Goal: Information Seeking & Learning: Compare options

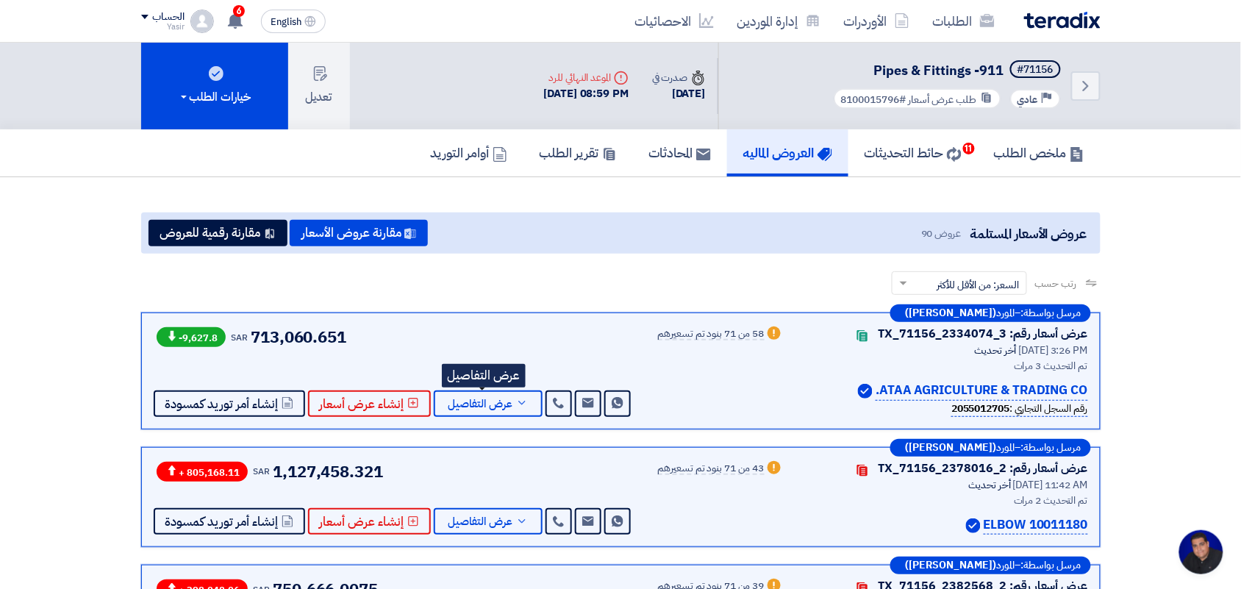
scroll to position [5, 0]
click at [975, 24] on link "الطلبات" at bounding box center [963, 21] width 85 height 35
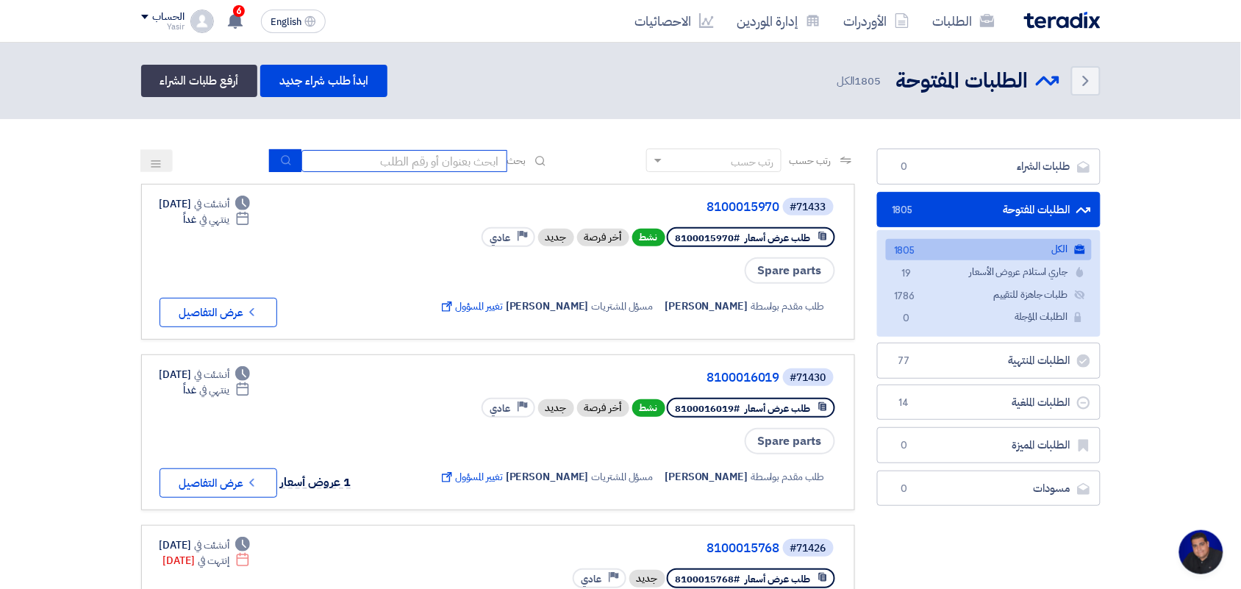
click at [410, 154] on input at bounding box center [405, 161] width 206 height 22
type input "8100015796"
click at [284, 156] on icon "submit" at bounding box center [286, 160] width 12 height 12
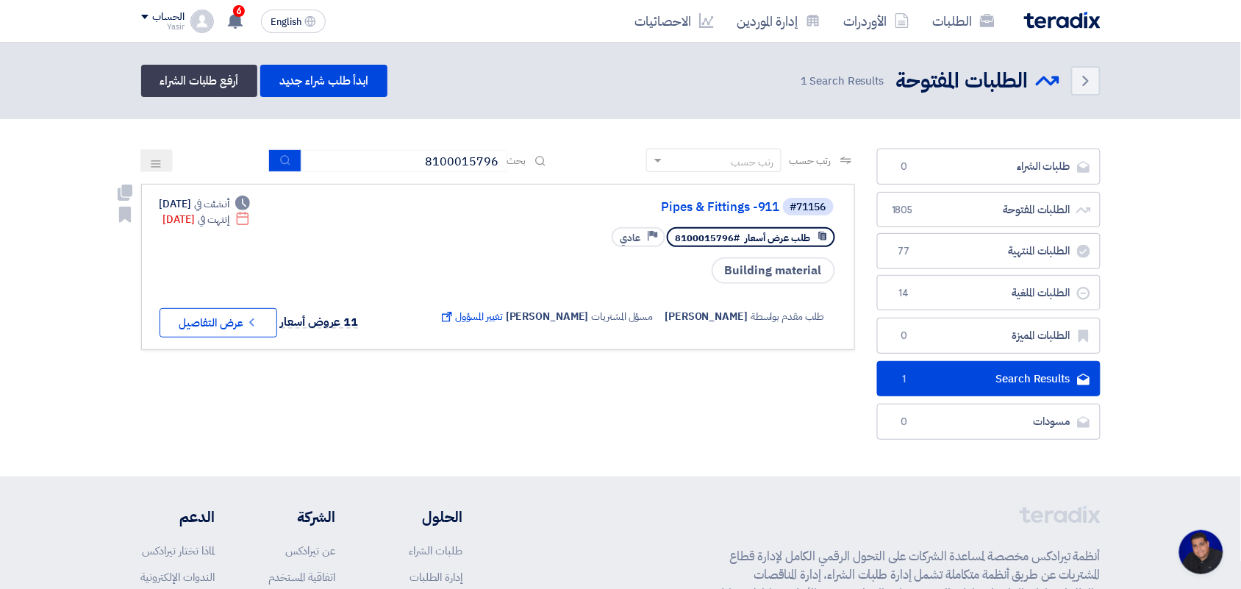
click at [210, 318] on button "Check details عرض التفاصيل" at bounding box center [219, 322] width 118 height 29
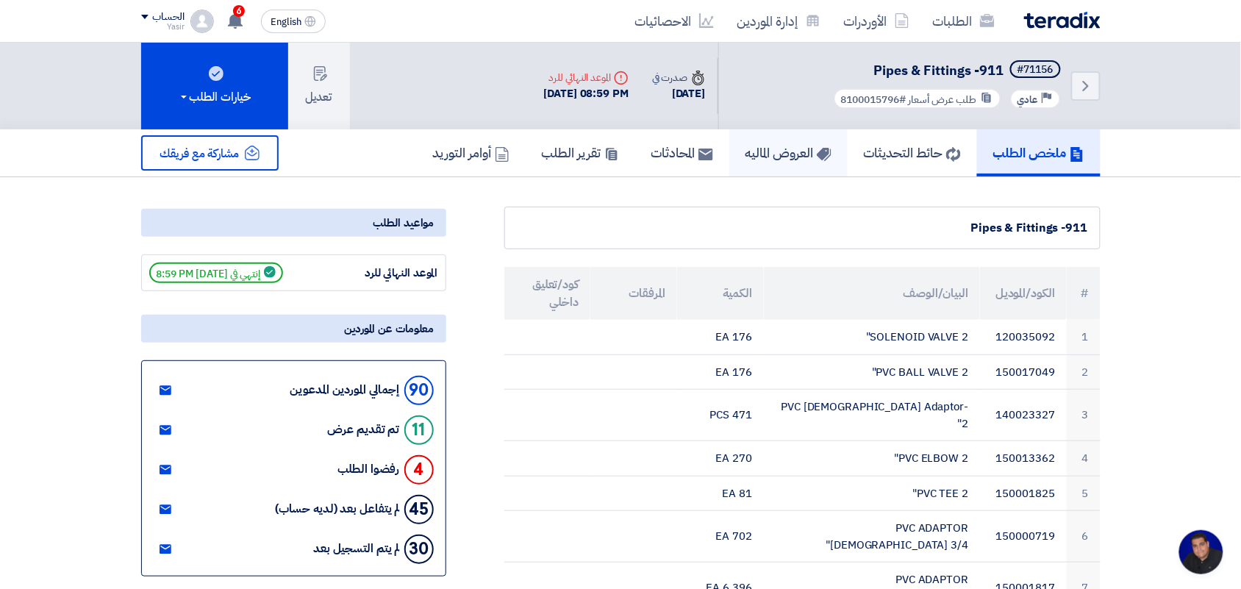
click at [816, 155] on use at bounding box center [823, 154] width 15 height 13
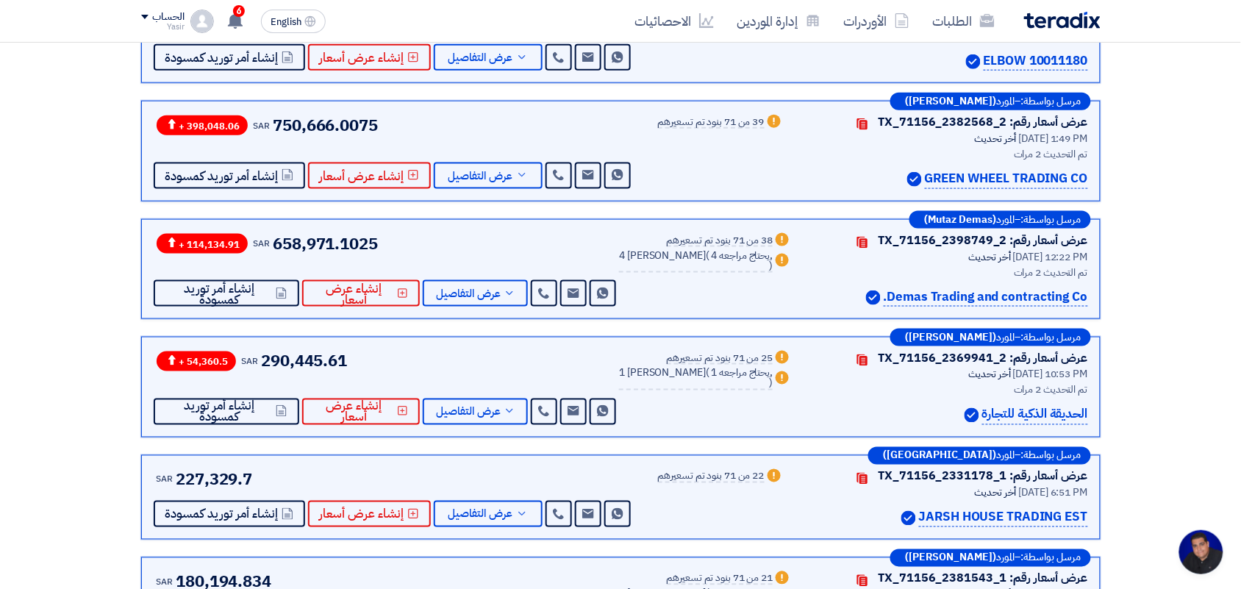
scroll to position [460, 0]
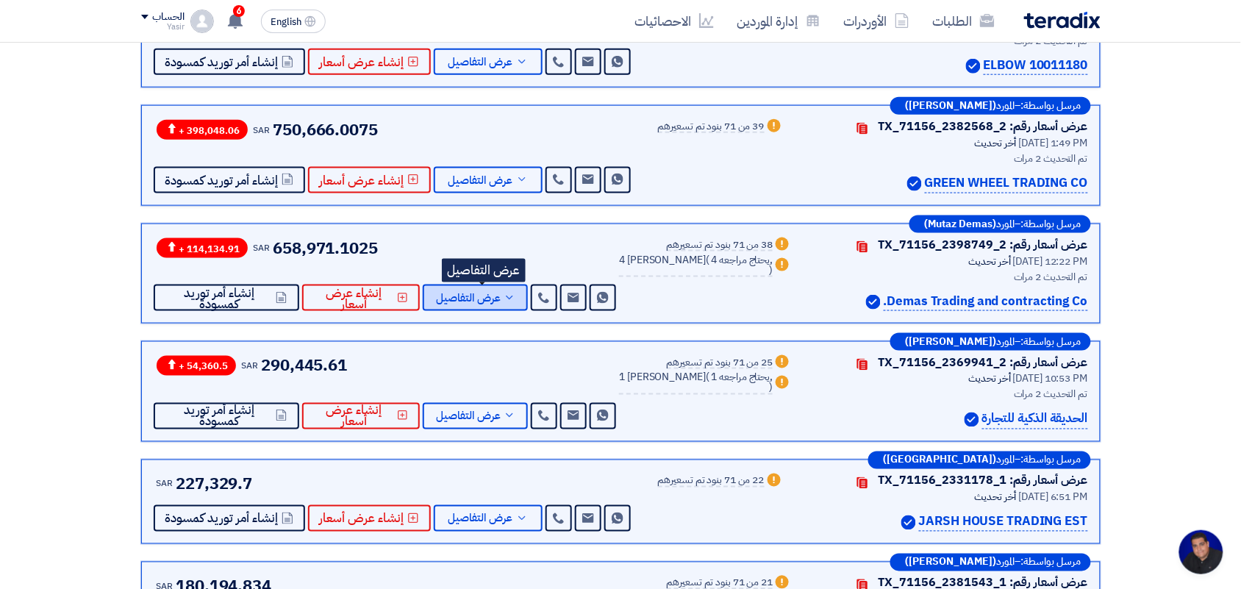
click at [491, 293] on span "عرض التفاصيل" at bounding box center [468, 298] width 65 height 11
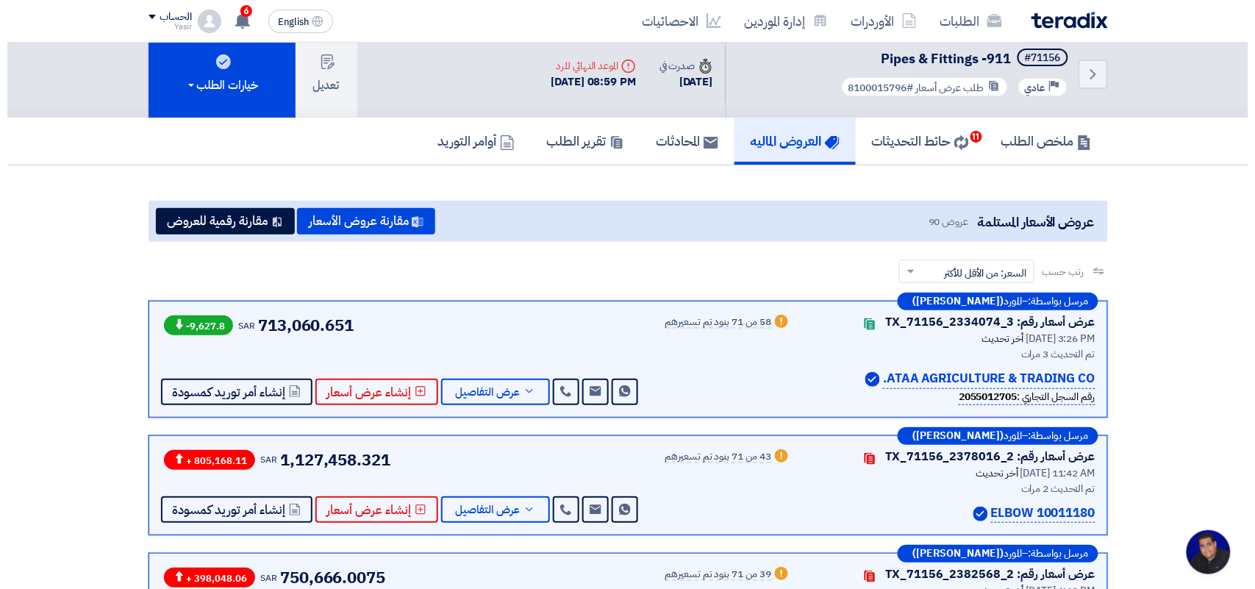
scroll to position [0, 0]
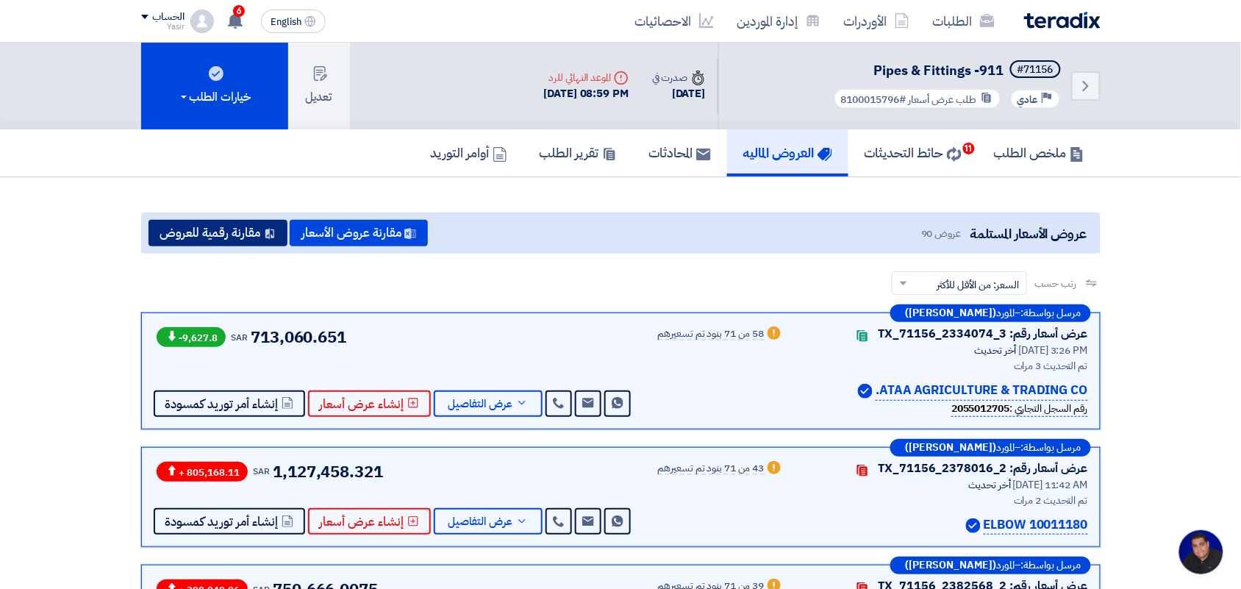
click at [213, 240] on button "مقارنة رقمية للعروض" at bounding box center [218, 233] width 139 height 26
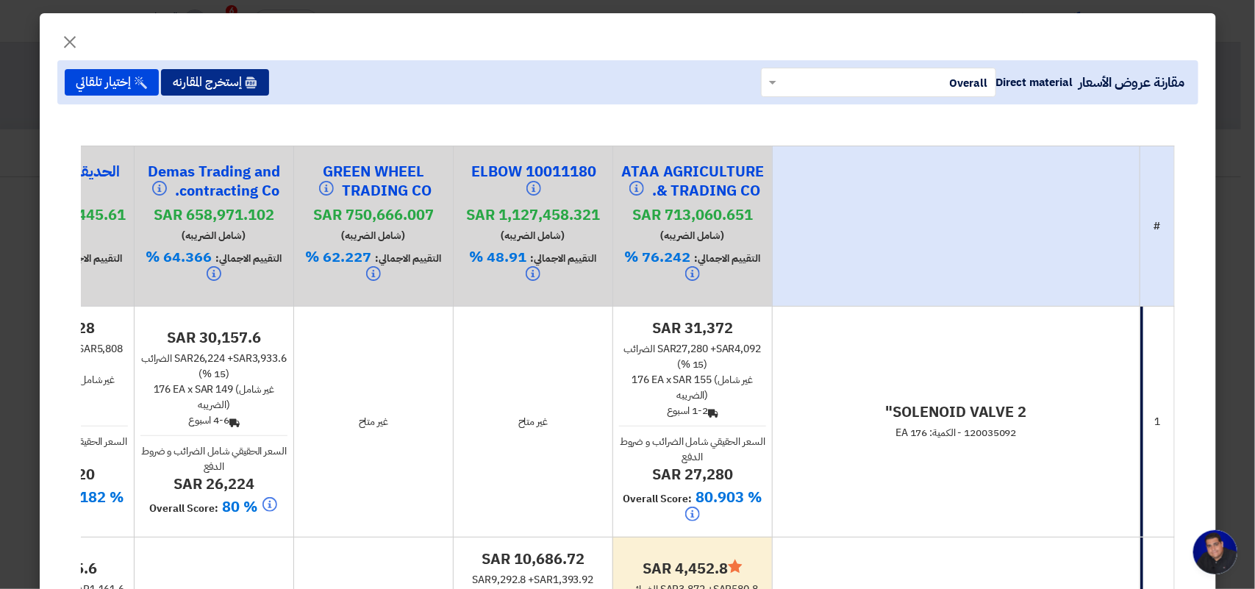
click at [249, 79] on button "إستخرج المقارنه" at bounding box center [215, 82] width 108 height 26
click at [212, 86] on button "إستخرج المقارنه" at bounding box center [215, 82] width 108 height 26
click at [248, 83] on button "إستخرج المقارنه" at bounding box center [215, 82] width 108 height 26
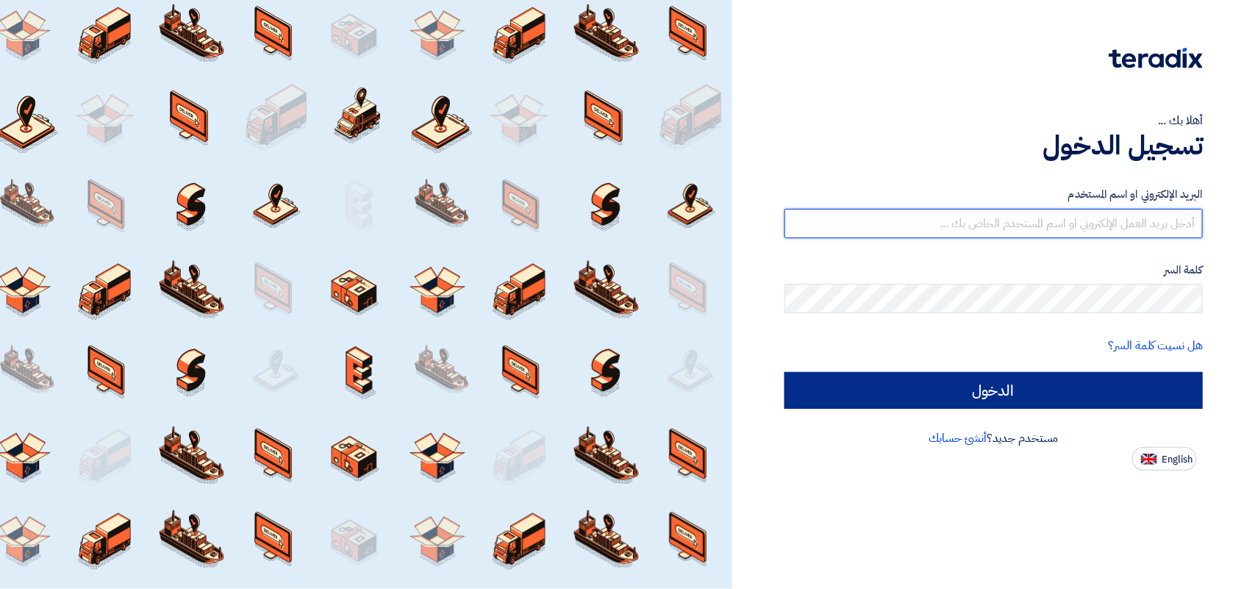
type input "[EMAIL_ADDRESS][DOMAIN_NAME]"
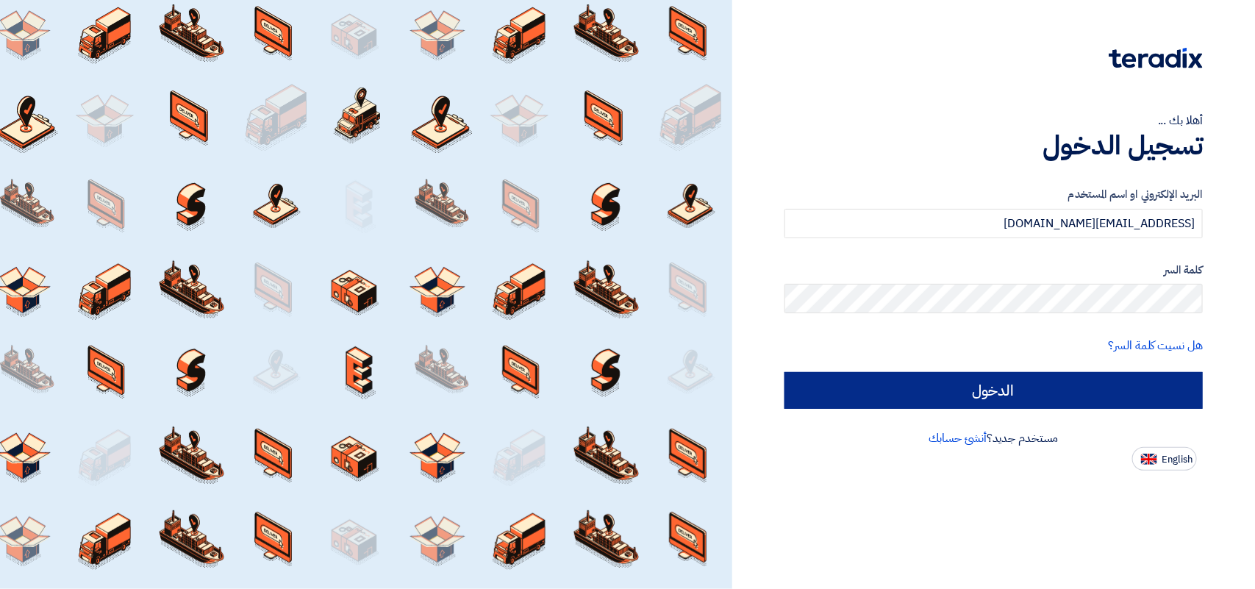
click at [1012, 368] on form "البريد الإلكتروني او اسم [PERSON_NAME] [PERSON_NAME][EMAIL_ADDRESS][DOMAIN_NAME…" at bounding box center [994, 297] width 418 height 223
click at [1010, 384] on input "الدخول" at bounding box center [994, 390] width 418 height 37
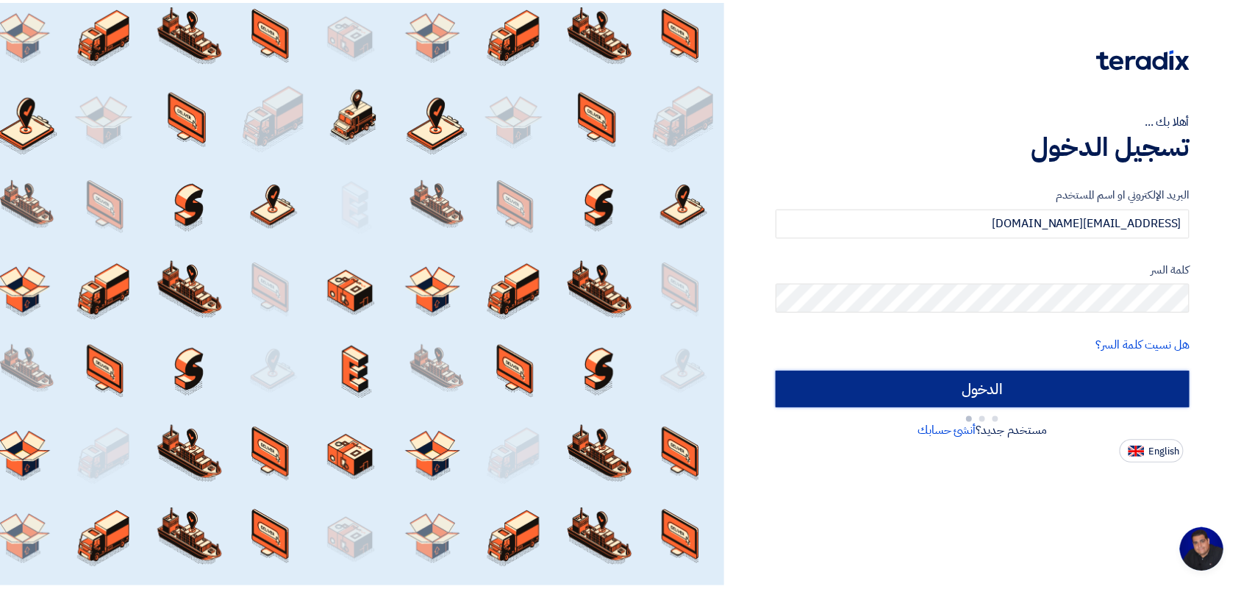
scroll to position [5, 0]
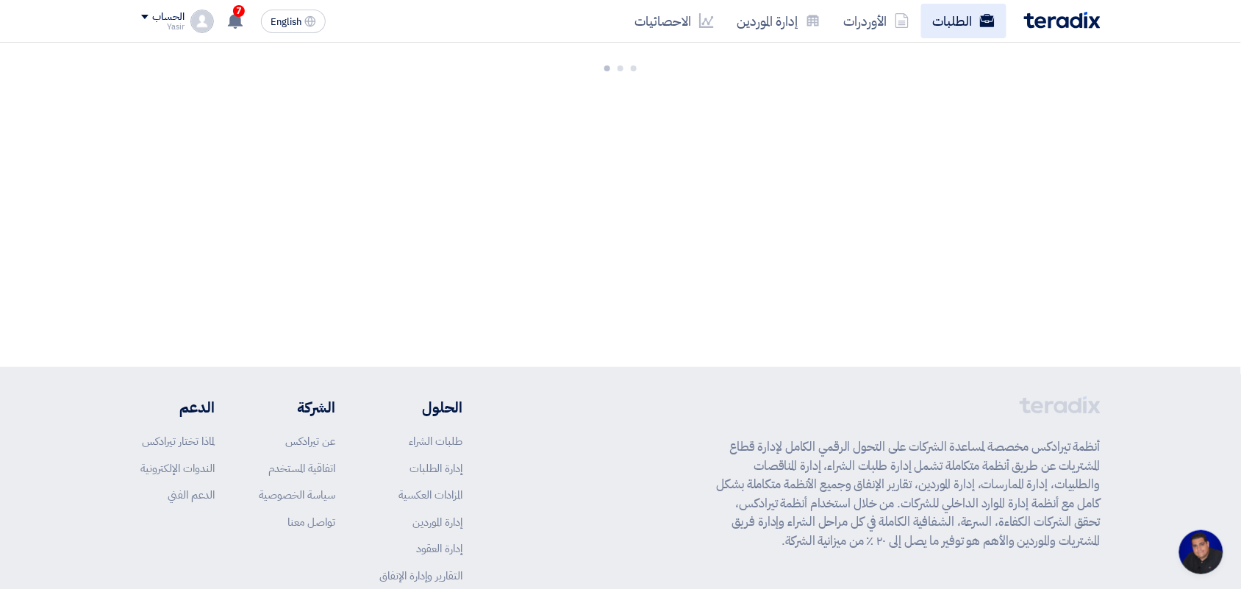
click at [957, 15] on link "الطلبات" at bounding box center [963, 21] width 85 height 35
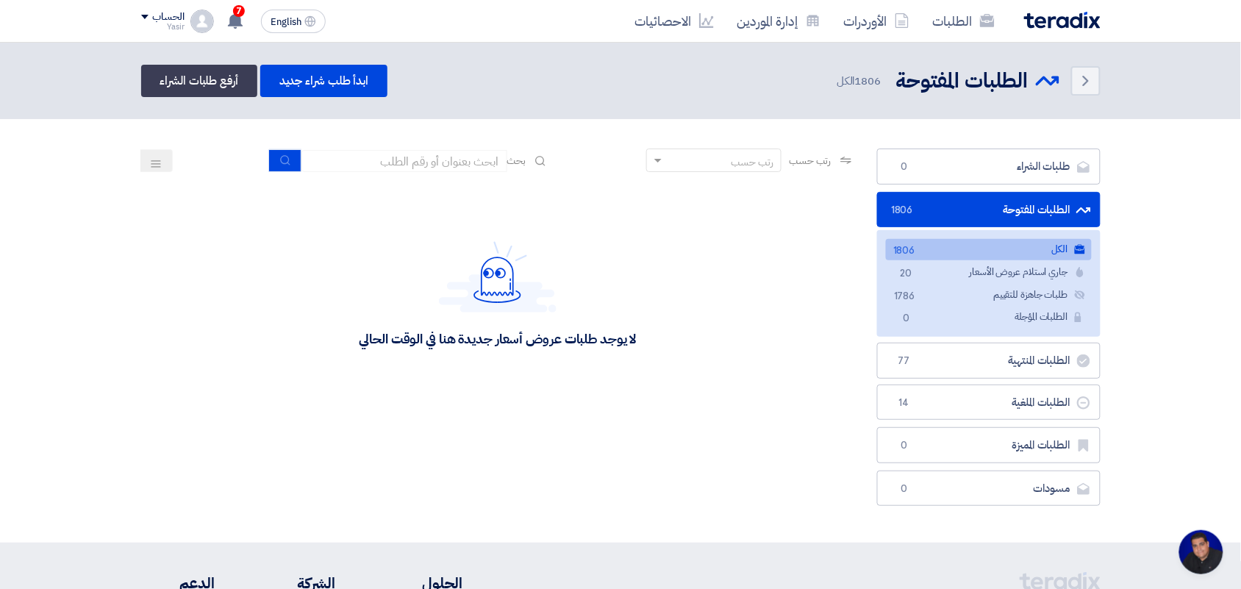
click at [404, 173] on div "رتب حسب رتب حسب بحث" at bounding box center [498, 166] width 714 height 35
click at [402, 158] on input at bounding box center [405, 161] width 206 height 22
type input "8100015796"
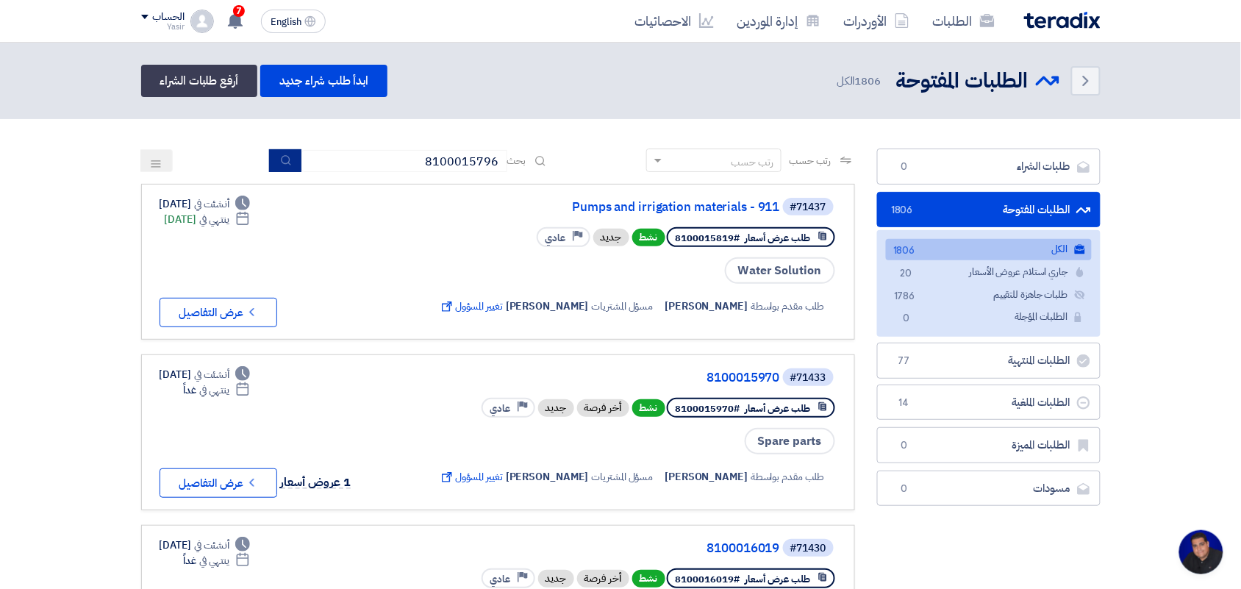
click at [270, 164] on button "submit" at bounding box center [285, 160] width 32 height 23
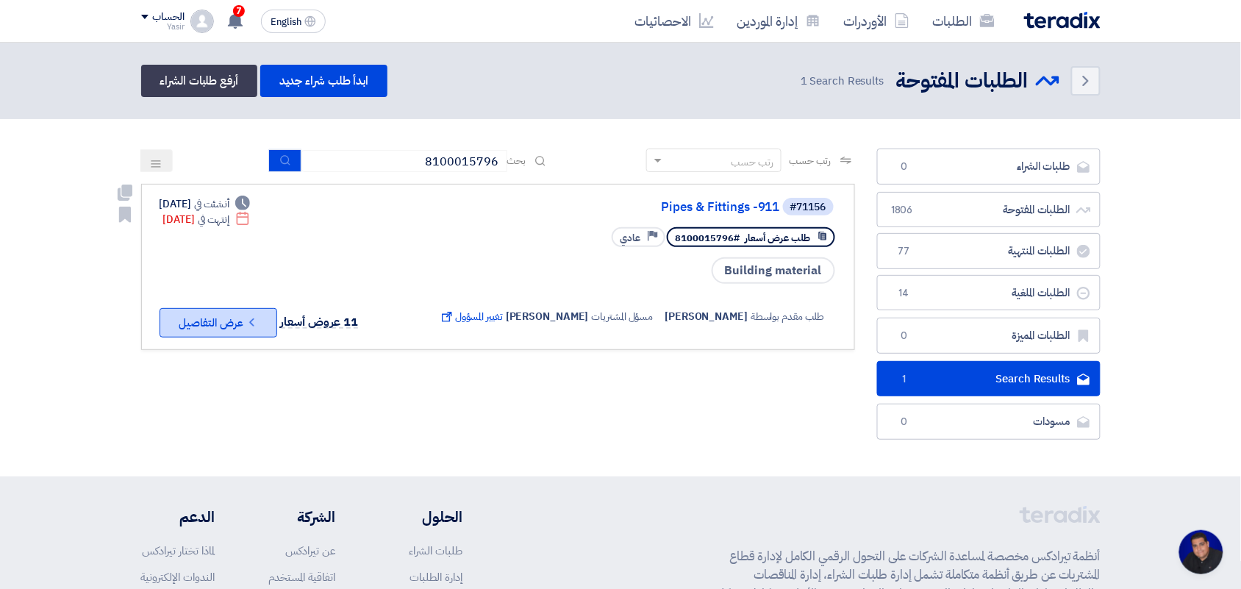
click at [249, 316] on icon "Check details" at bounding box center [252, 322] width 14 height 14
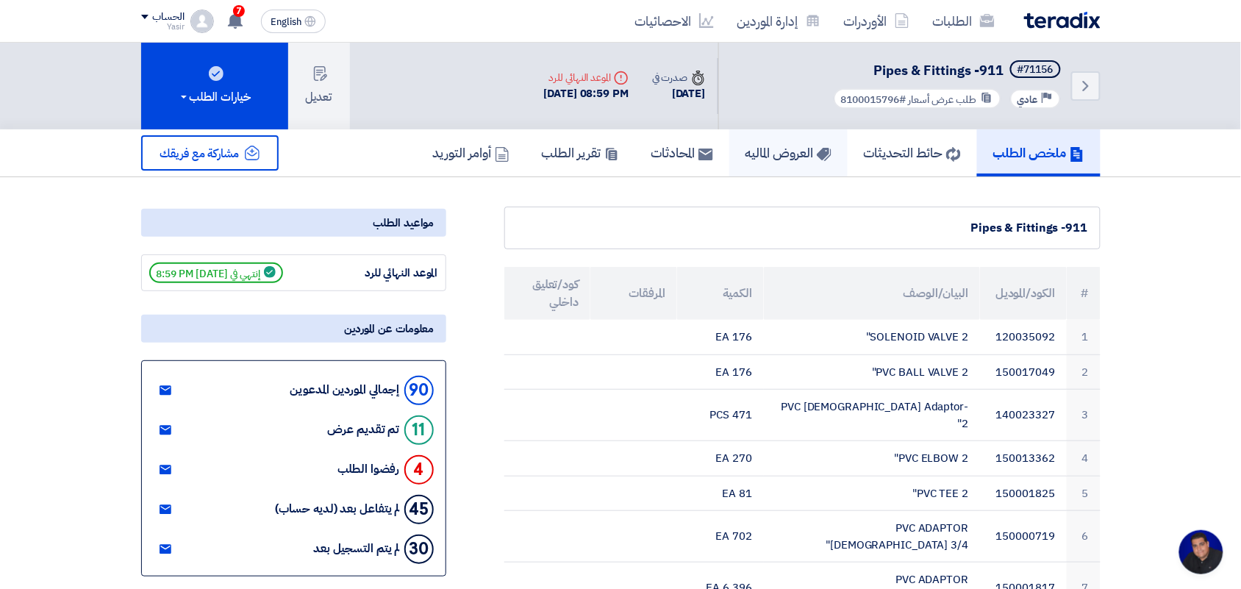
click at [802, 147] on h5 "العروض الماليه" at bounding box center [789, 152] width 86 height 17
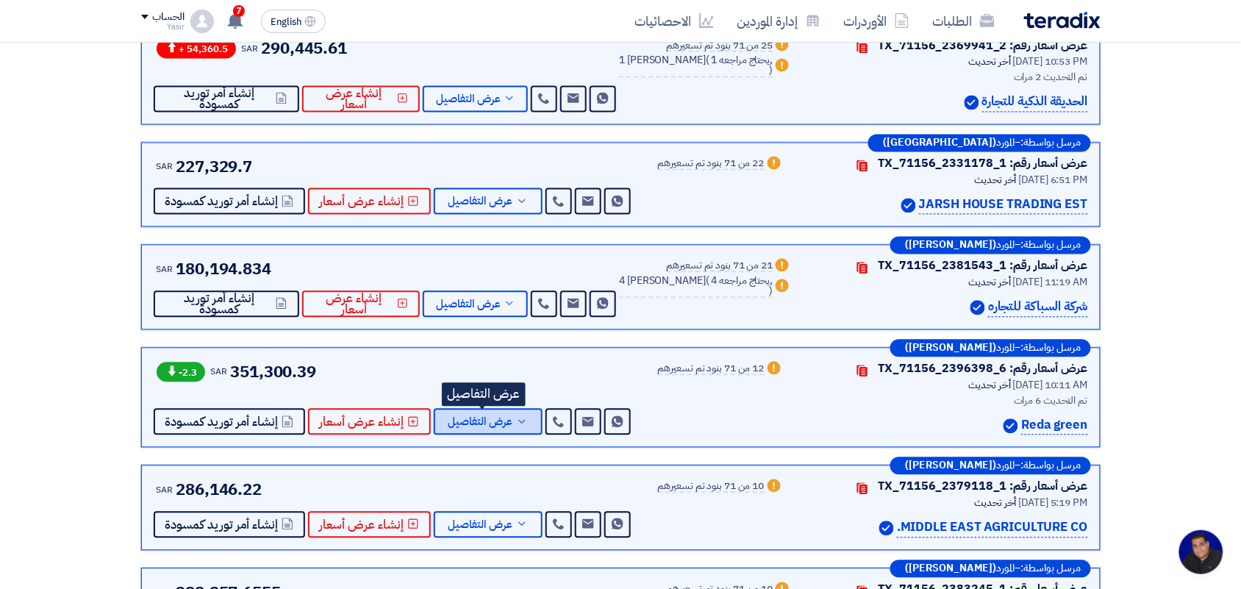
scroll to position [735, 0]
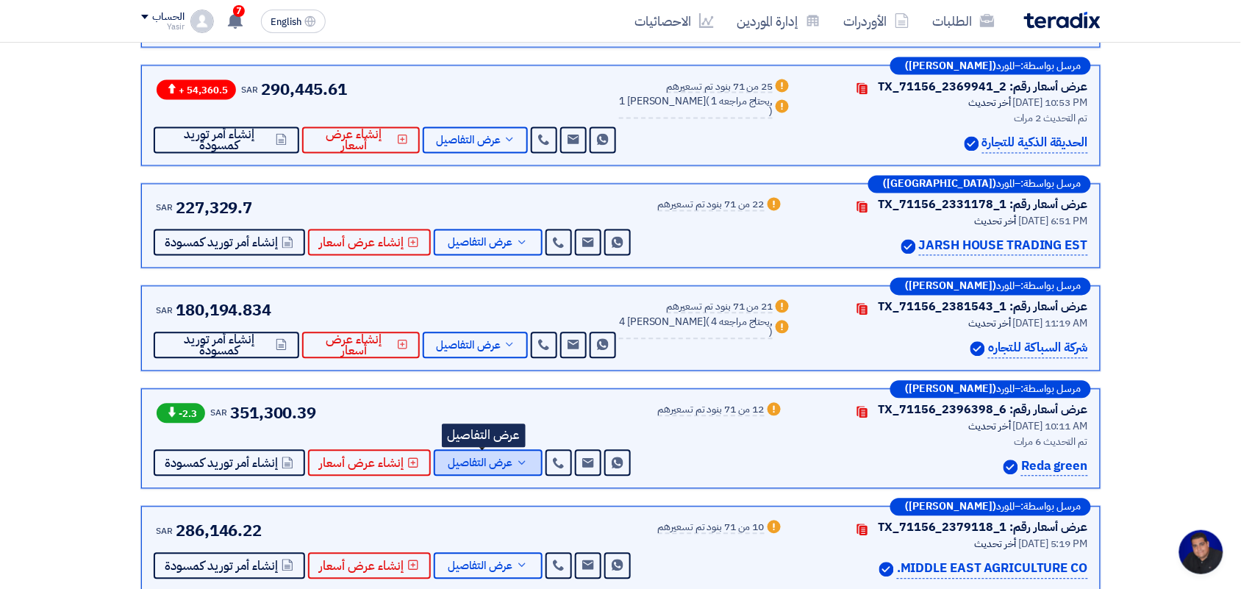
click at [474, 466] on span "عرض التفاصيل" at bounding box center [481, 463] width 65 height 11
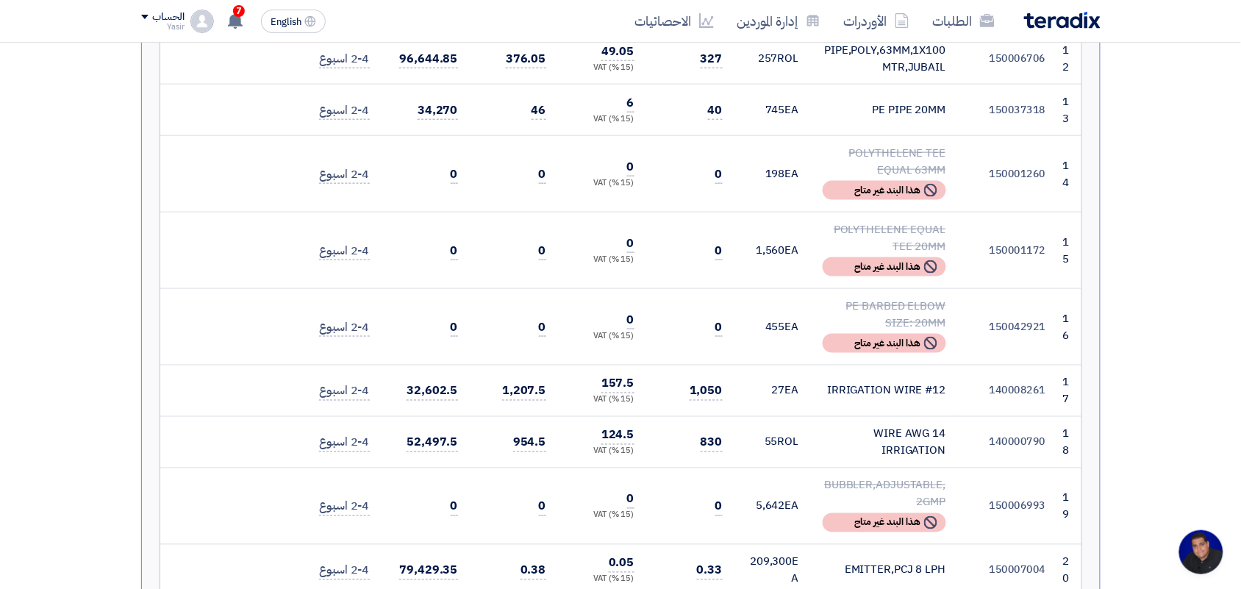
scroll to position [1011, 0]
